Goal: Task Accomplishment & Management: Use online tool/utility

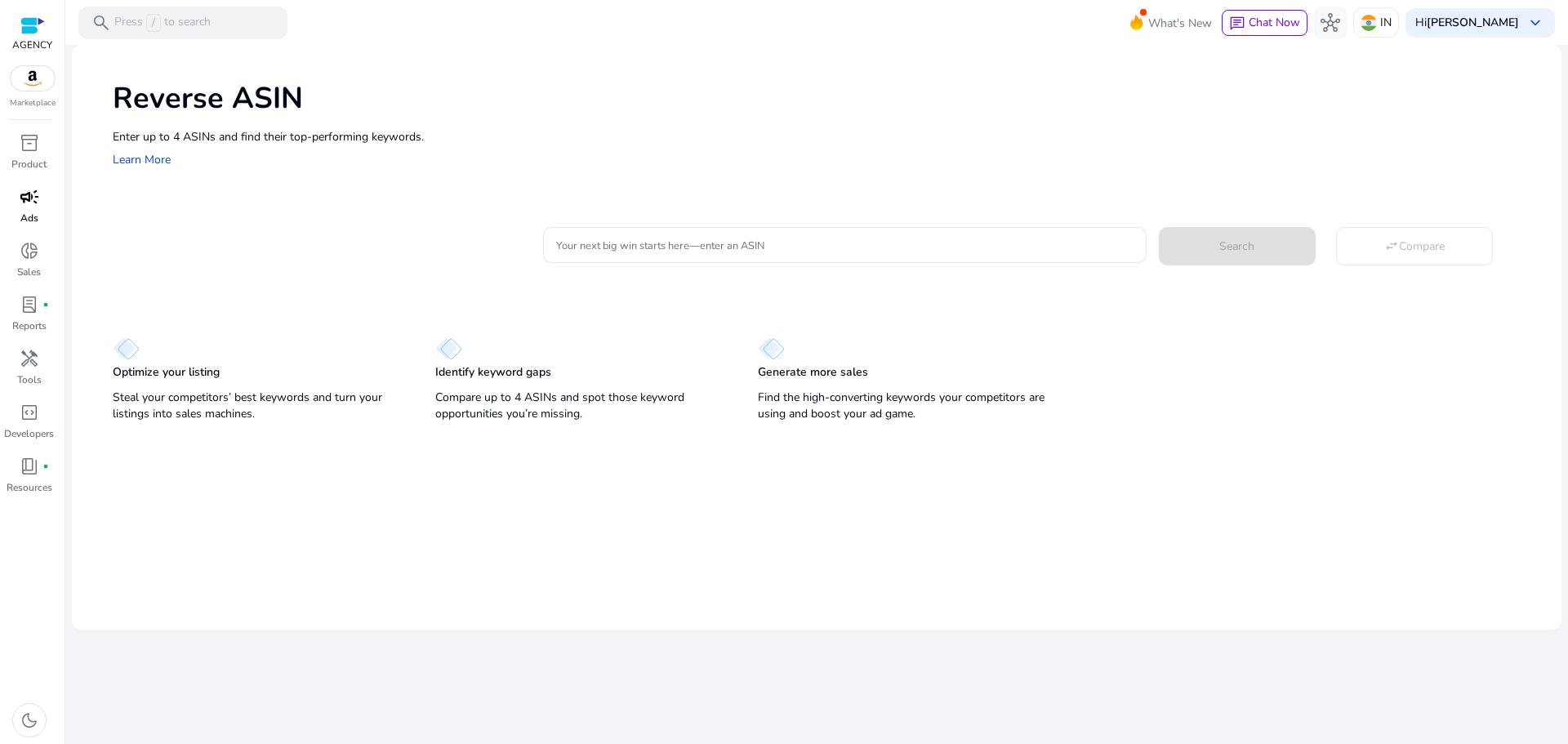
click at [16, 205] on div "campaign" at bounding box center [29, 197] width 46 height 26
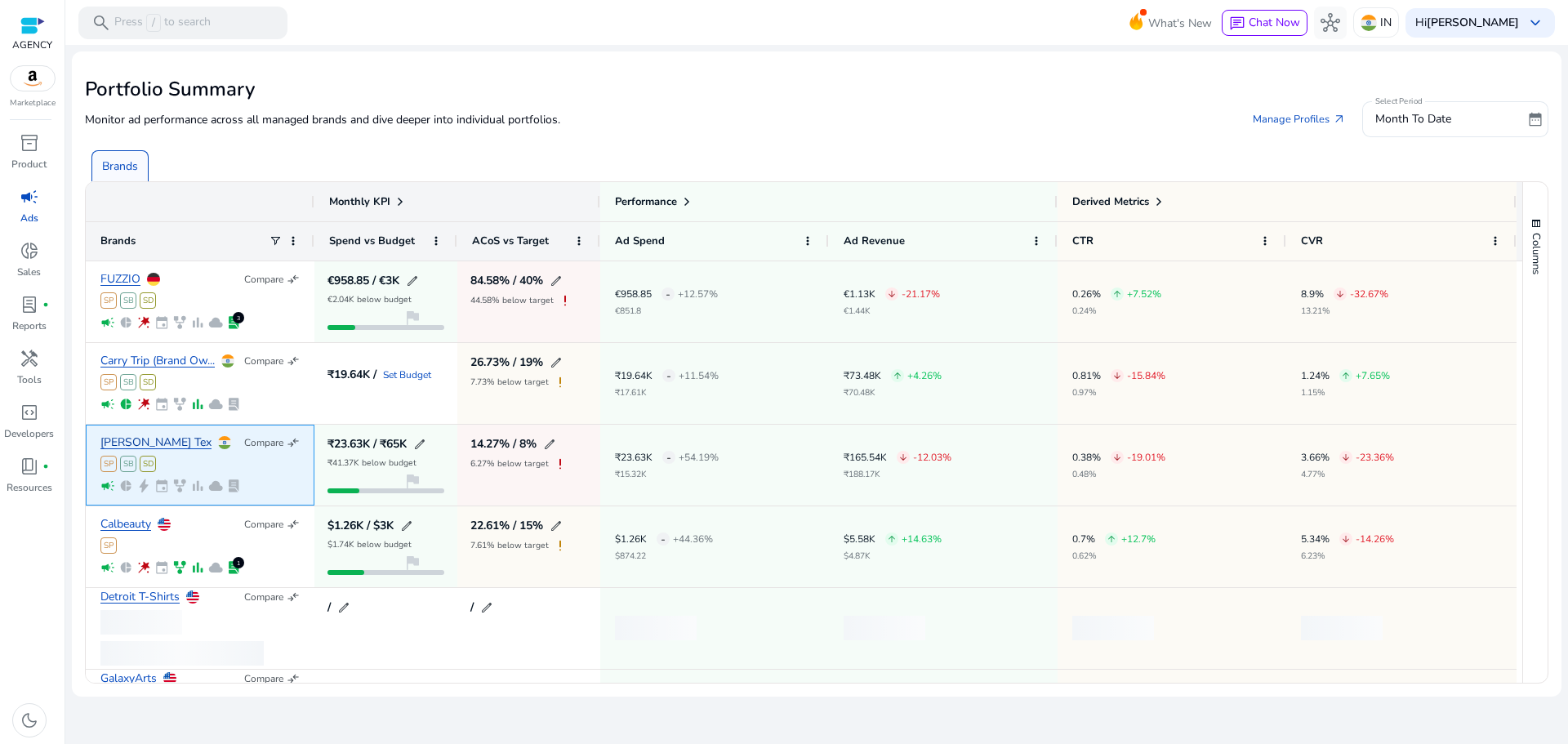
click at [161, 436] on link "[PERSON_NAME] Tex" at bounding box center [155, 442] width 111 height 12
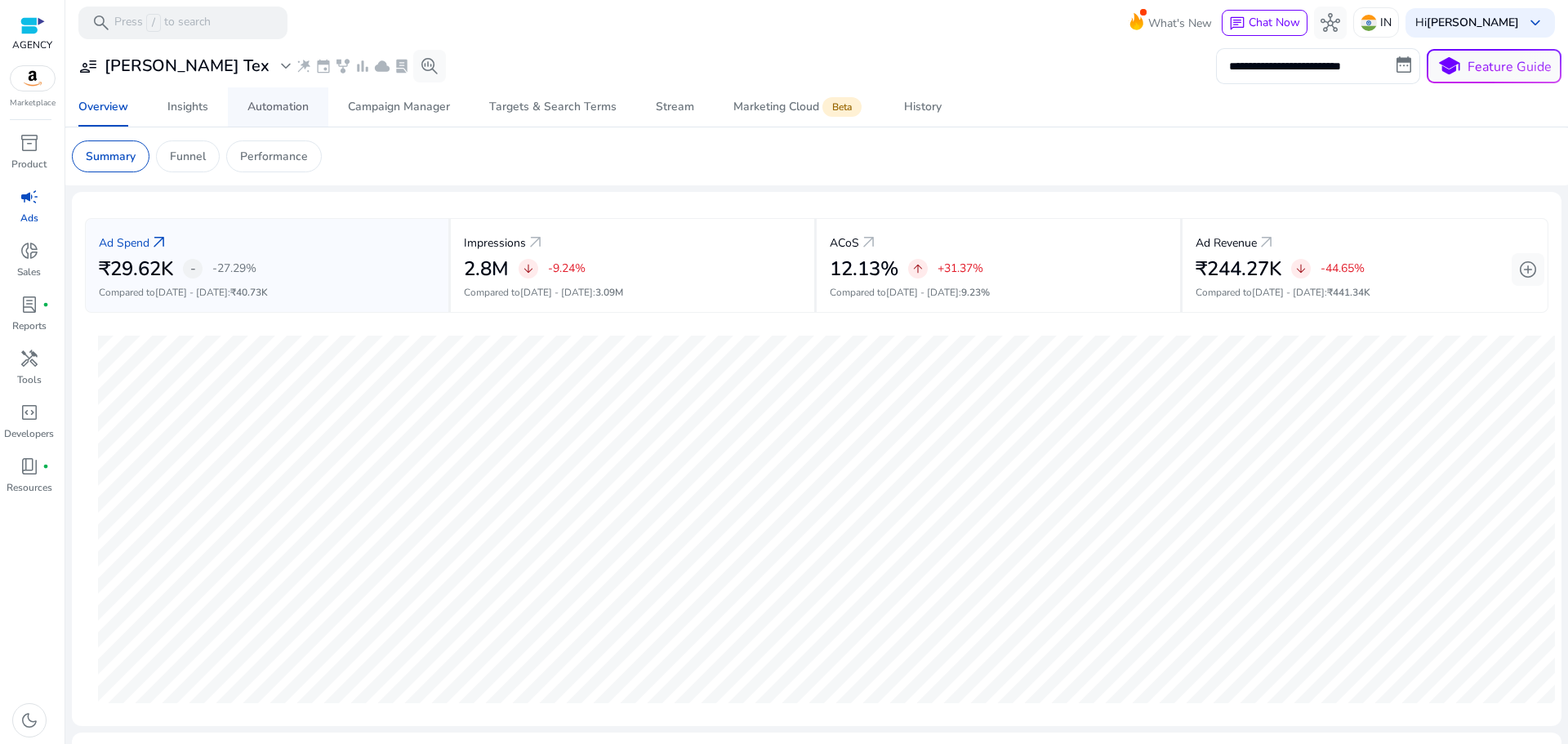
click at [267, 108] on div "Automation" at bounding box center [279, 107] width 62 height 11
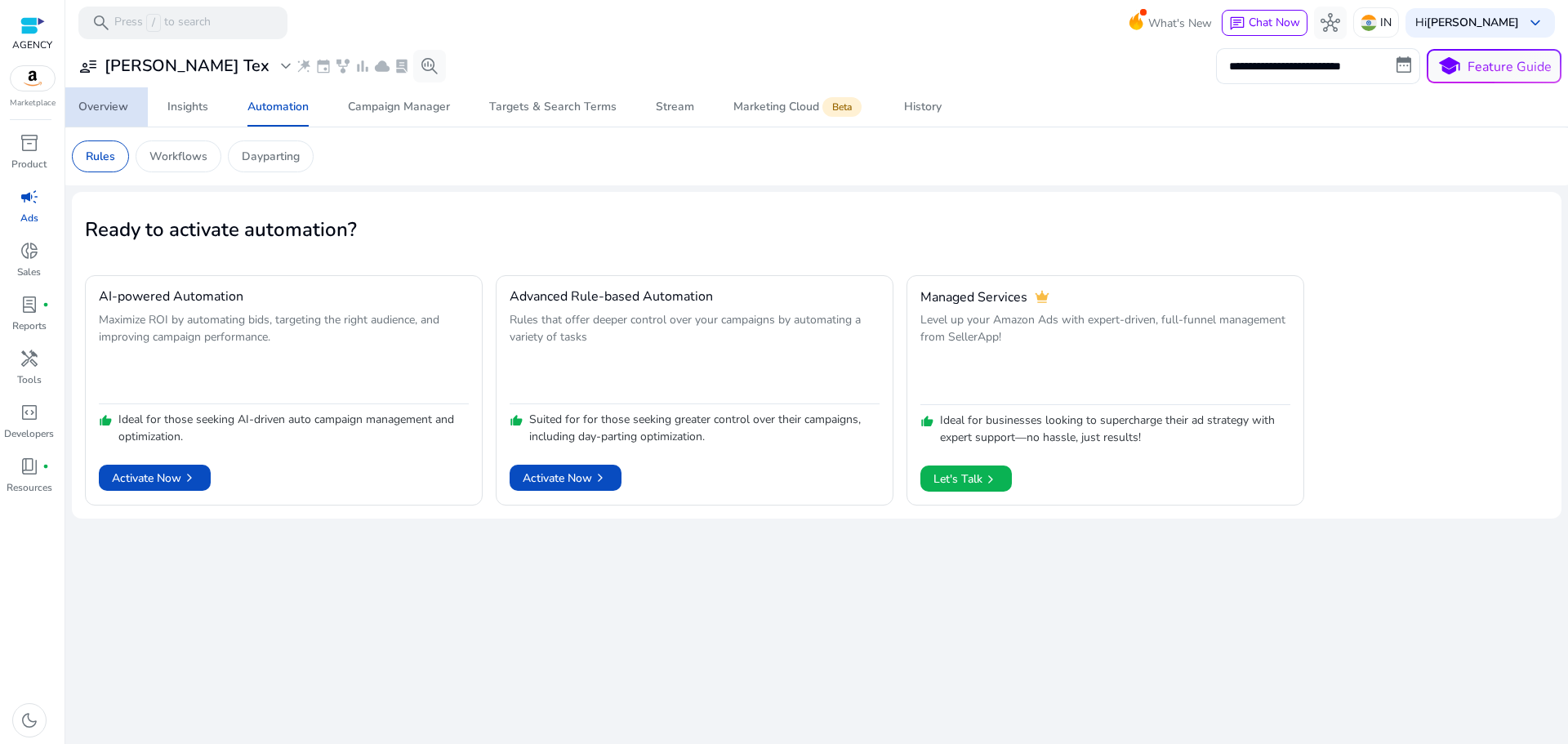
click at [115, 101] on div "Overview" at bounding box center [103, 107] width 50 height 11
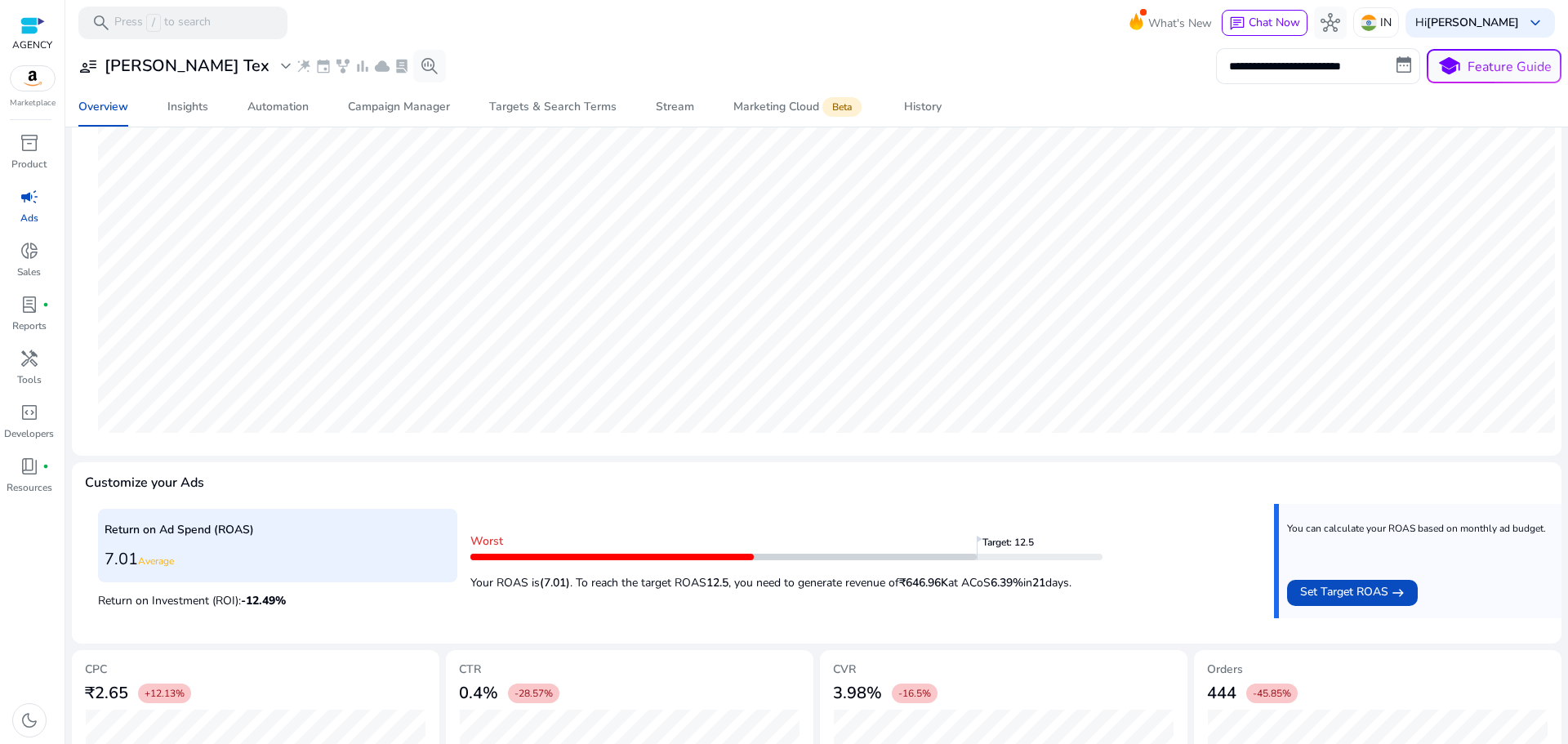
scroll to position [72, 0]
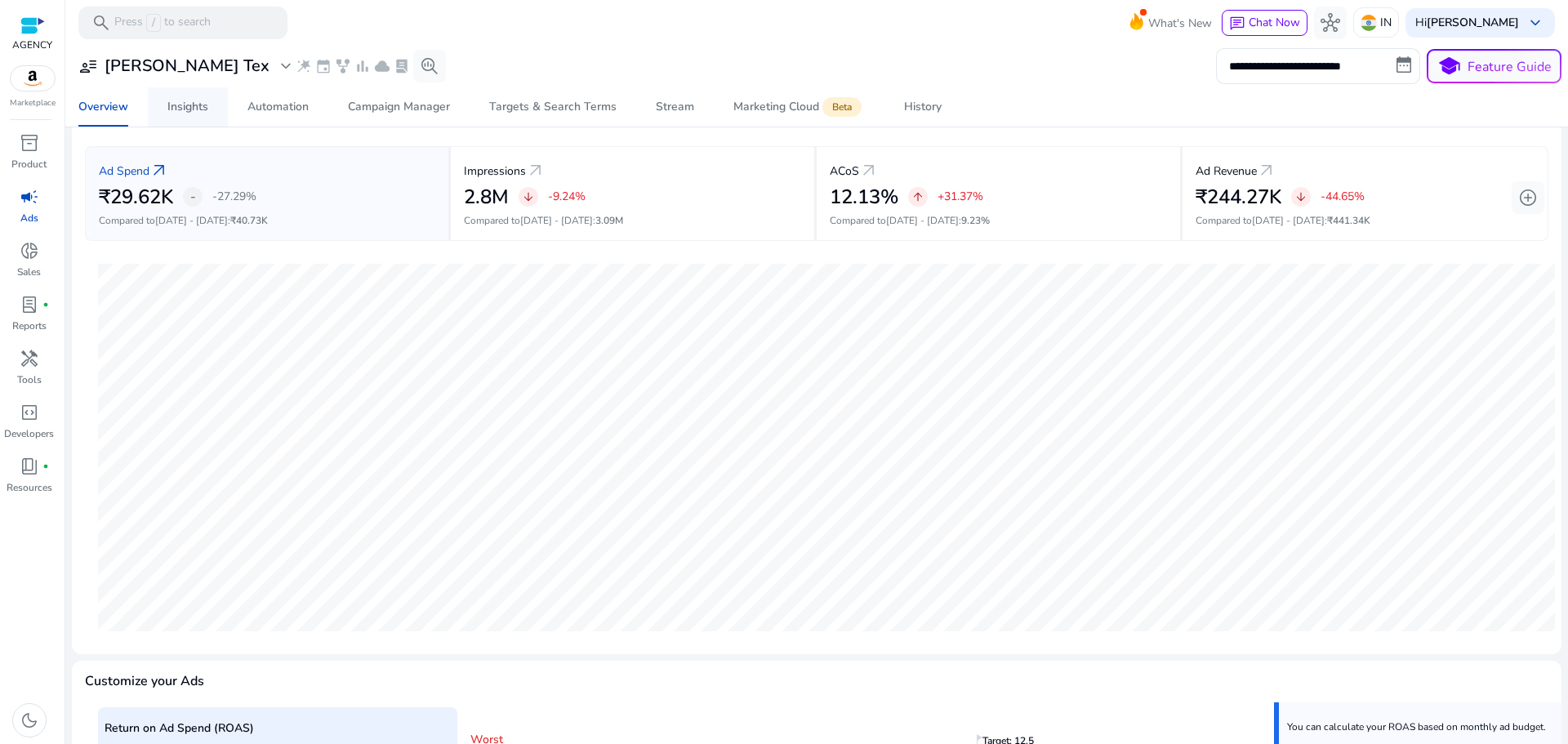
click at [184, 105] on div "Insights" at bounding box center [188, 107] width 41 height 11
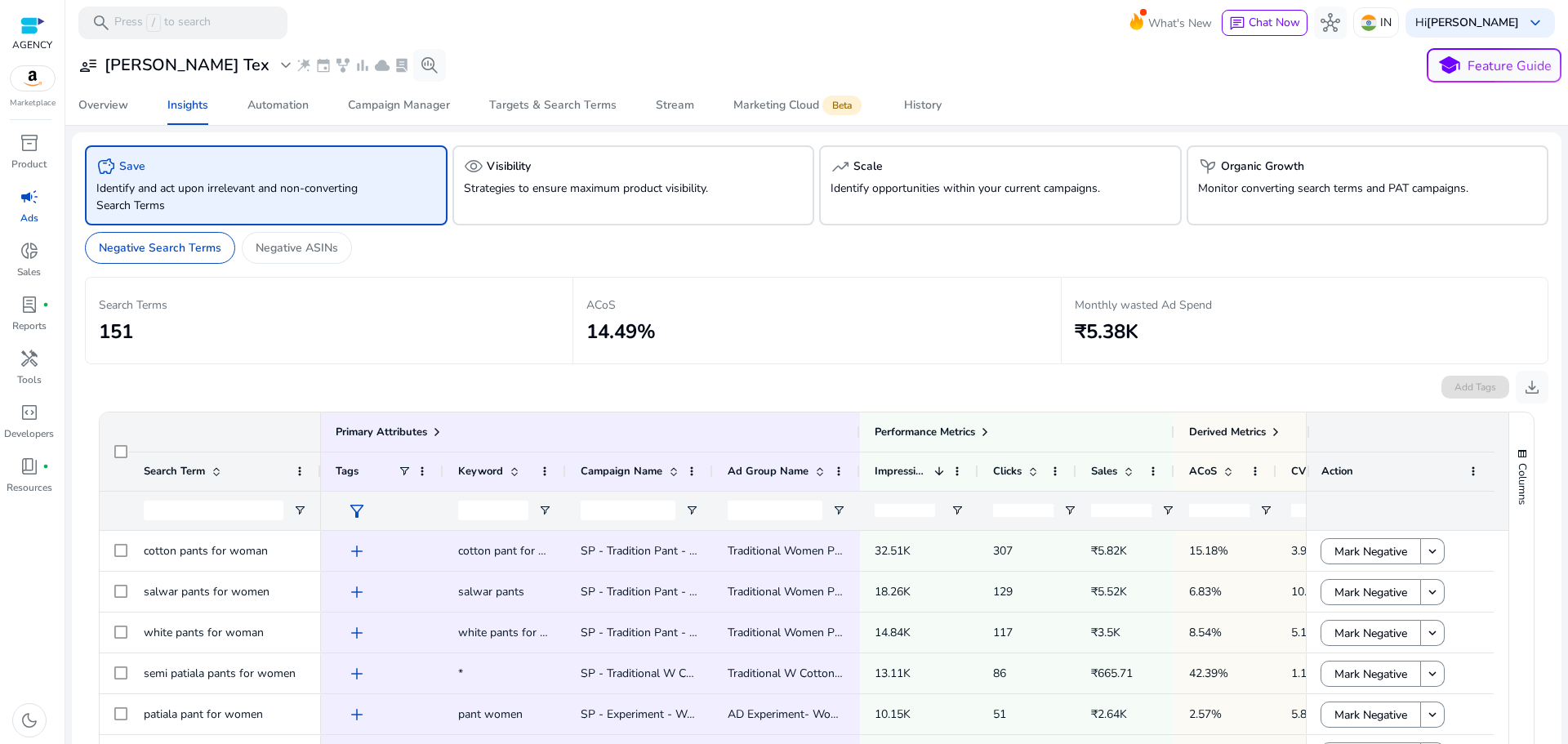
click at [15, 197] on div "campaign" at bounding box center [29, 197] width 46 height 26
